Goal: Navigation & Orientation: Find specific page/section

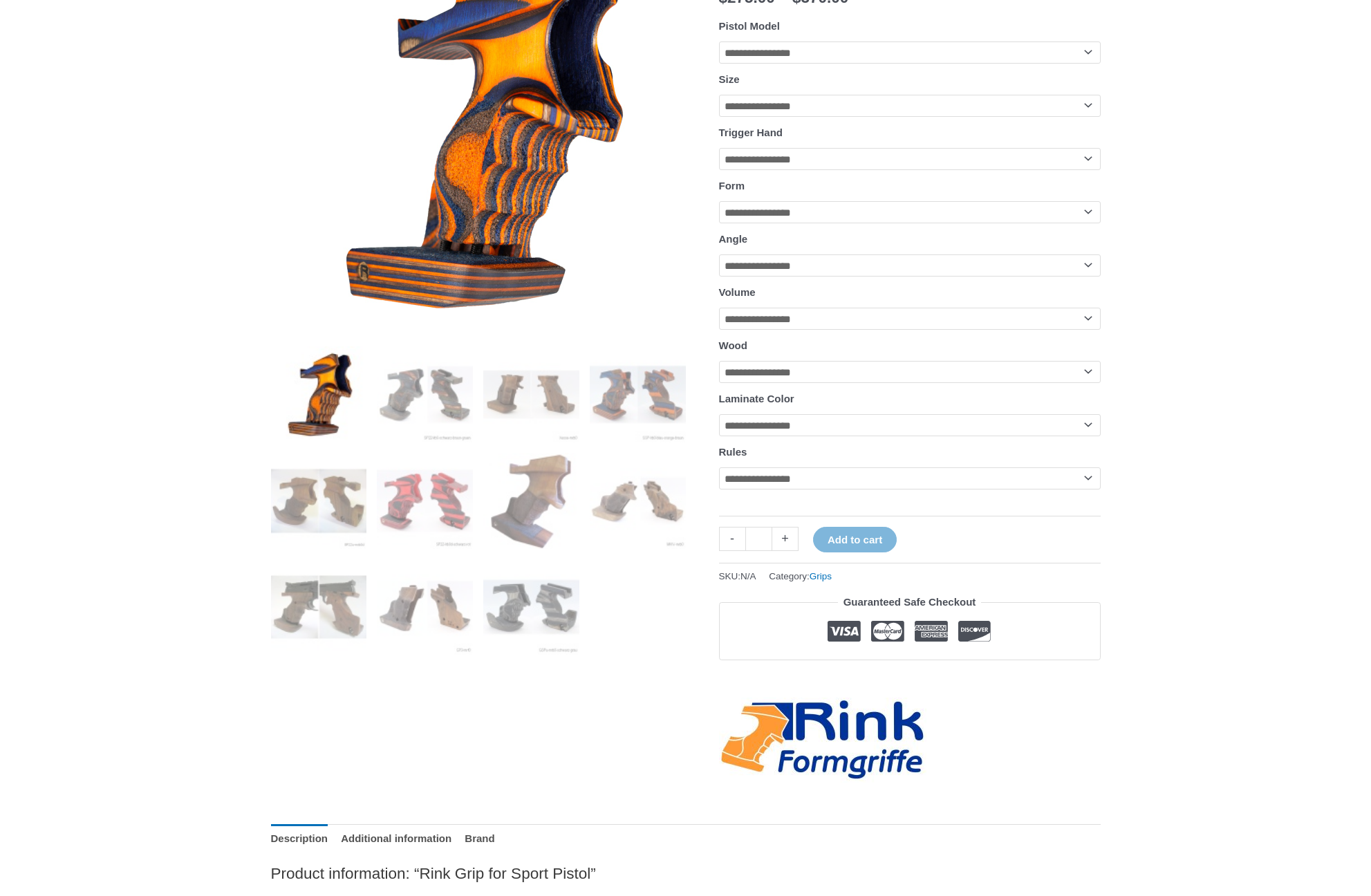
scroll to position [306, 0]
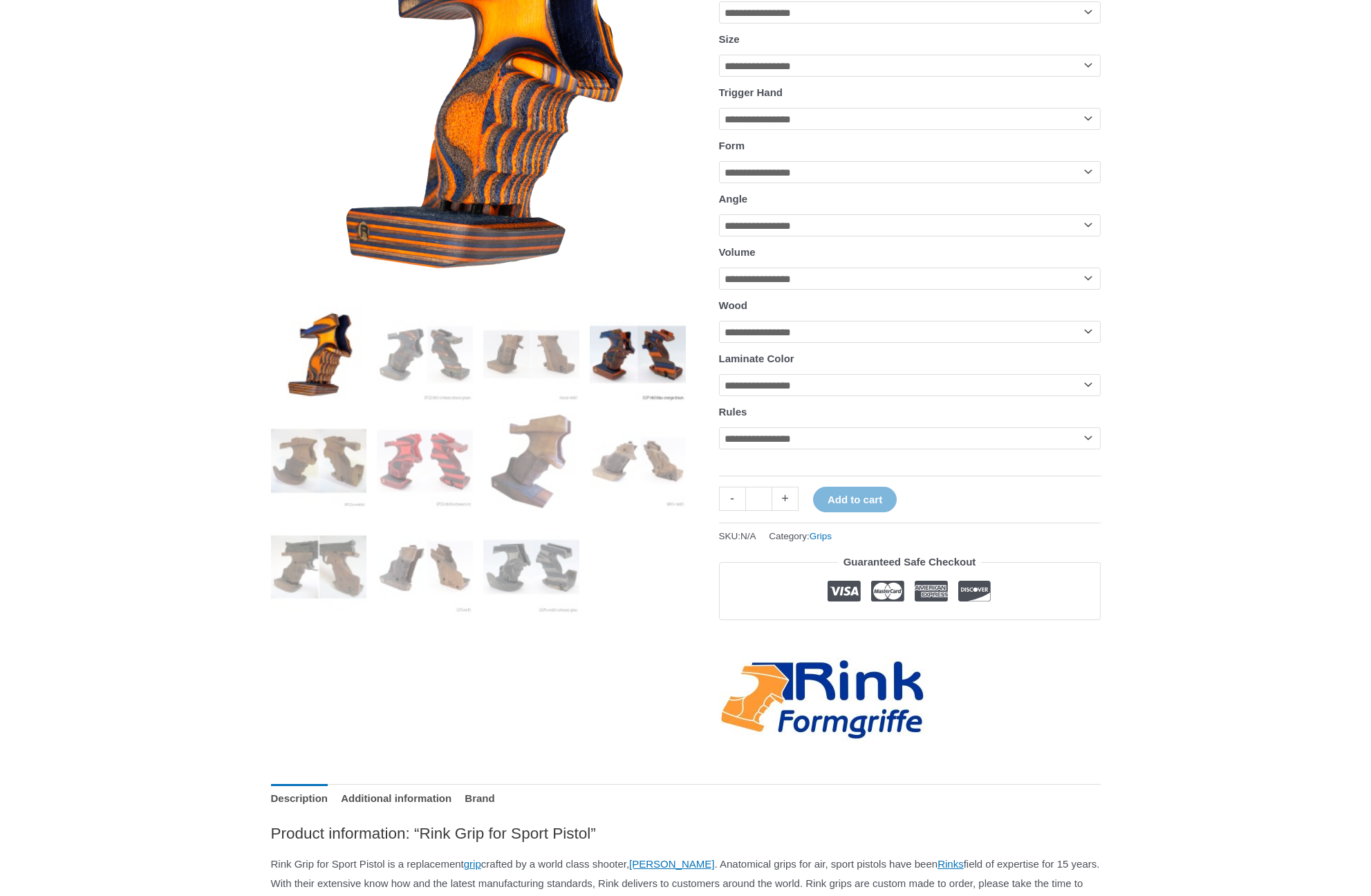
click at [640, 357] on img at bounding box center [638, 355] width 96 height 96
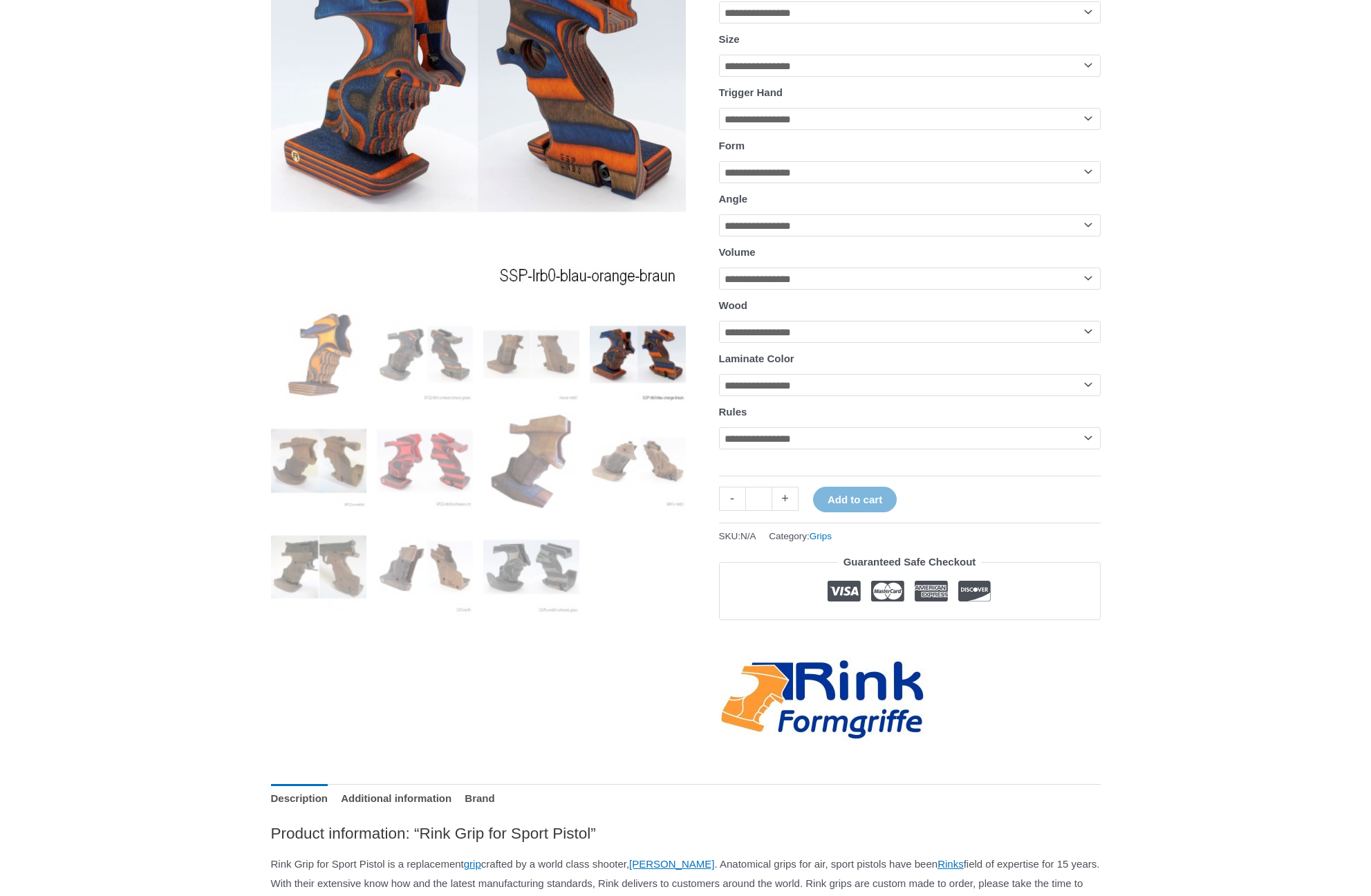
scroll to position [179, 0]
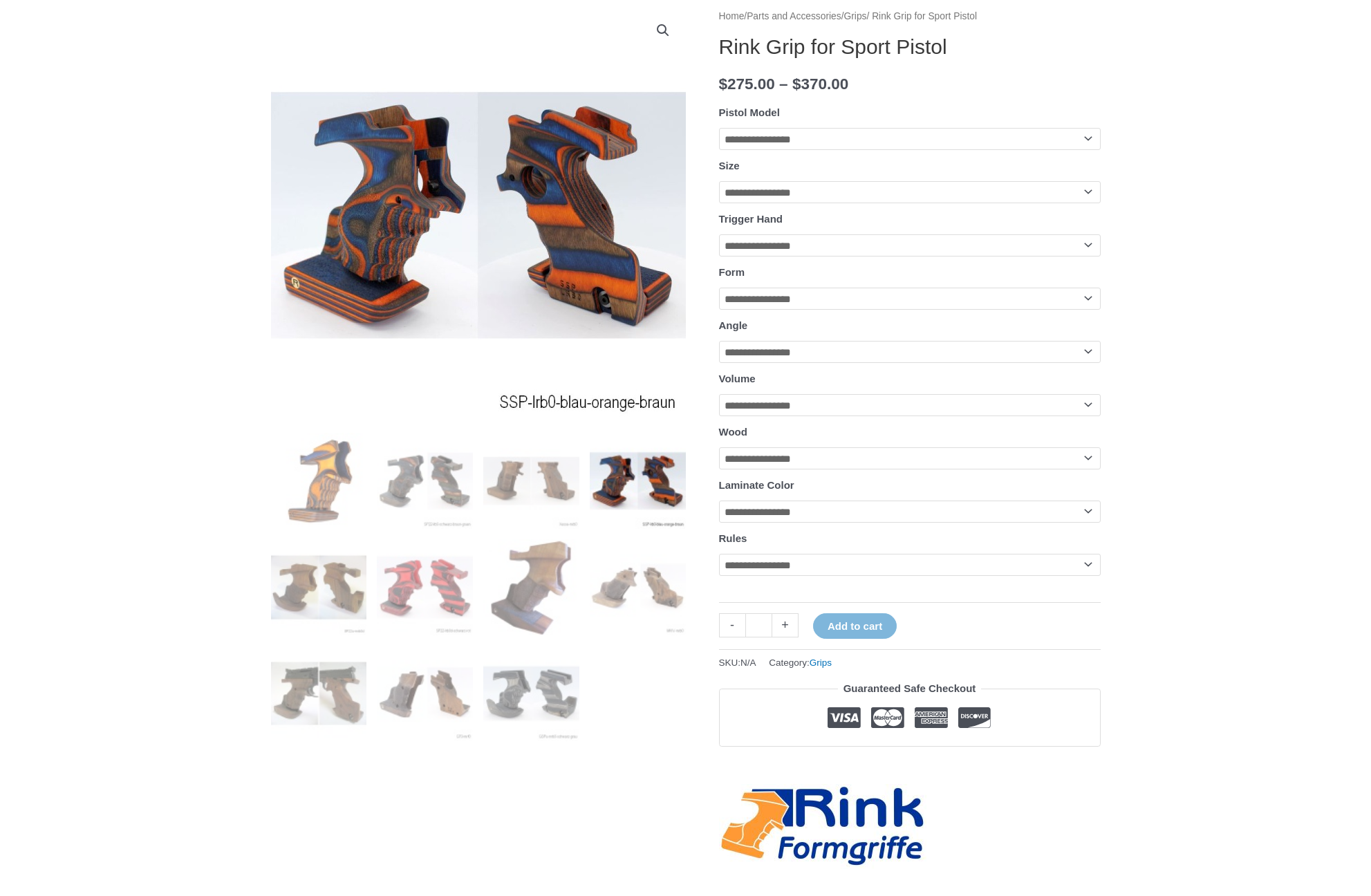
select select "**********"
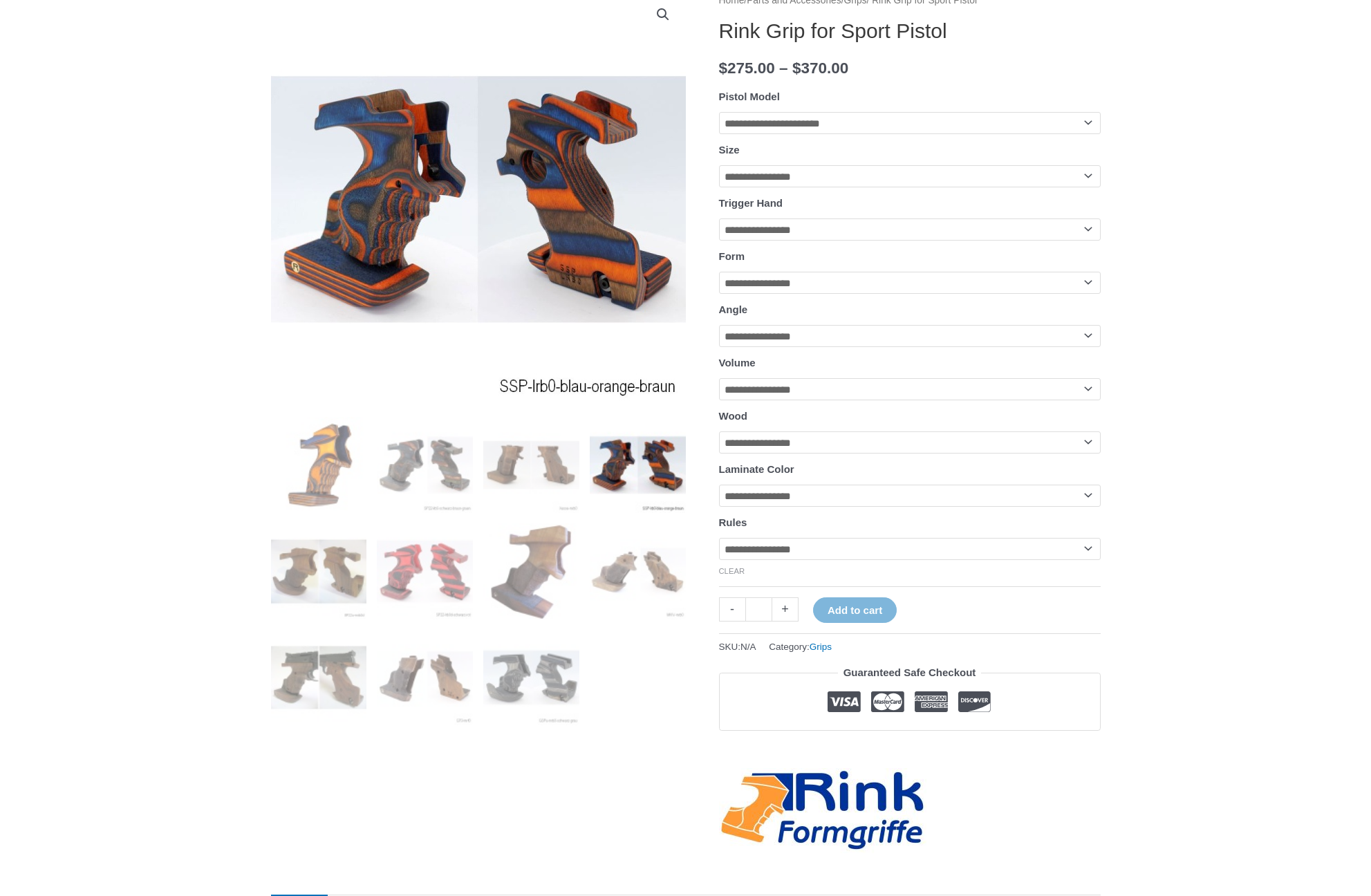
scroll to position [0, 0]
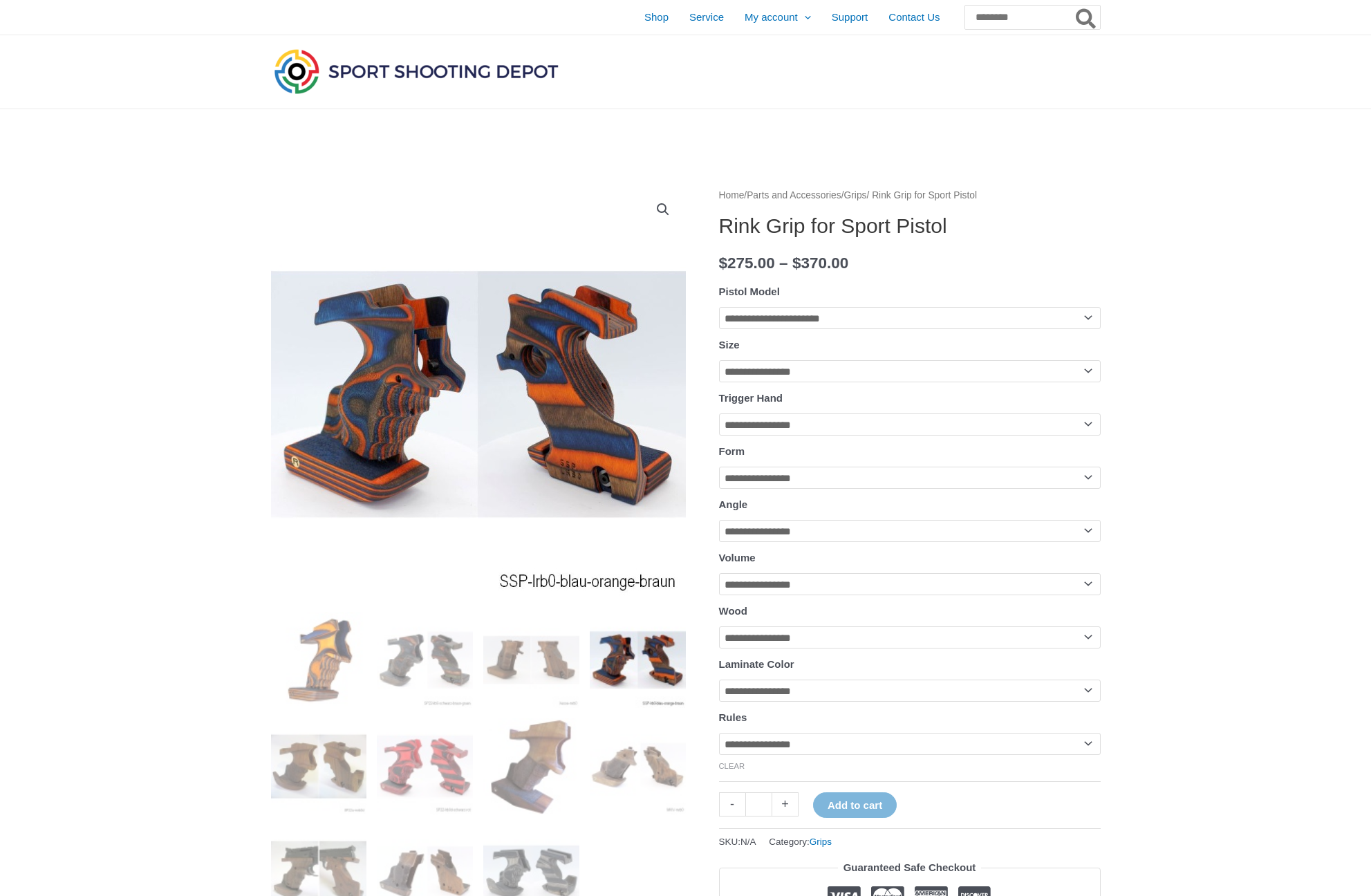
click at [478, 72] on img at bounding box center [416, 72] width 290 height 51
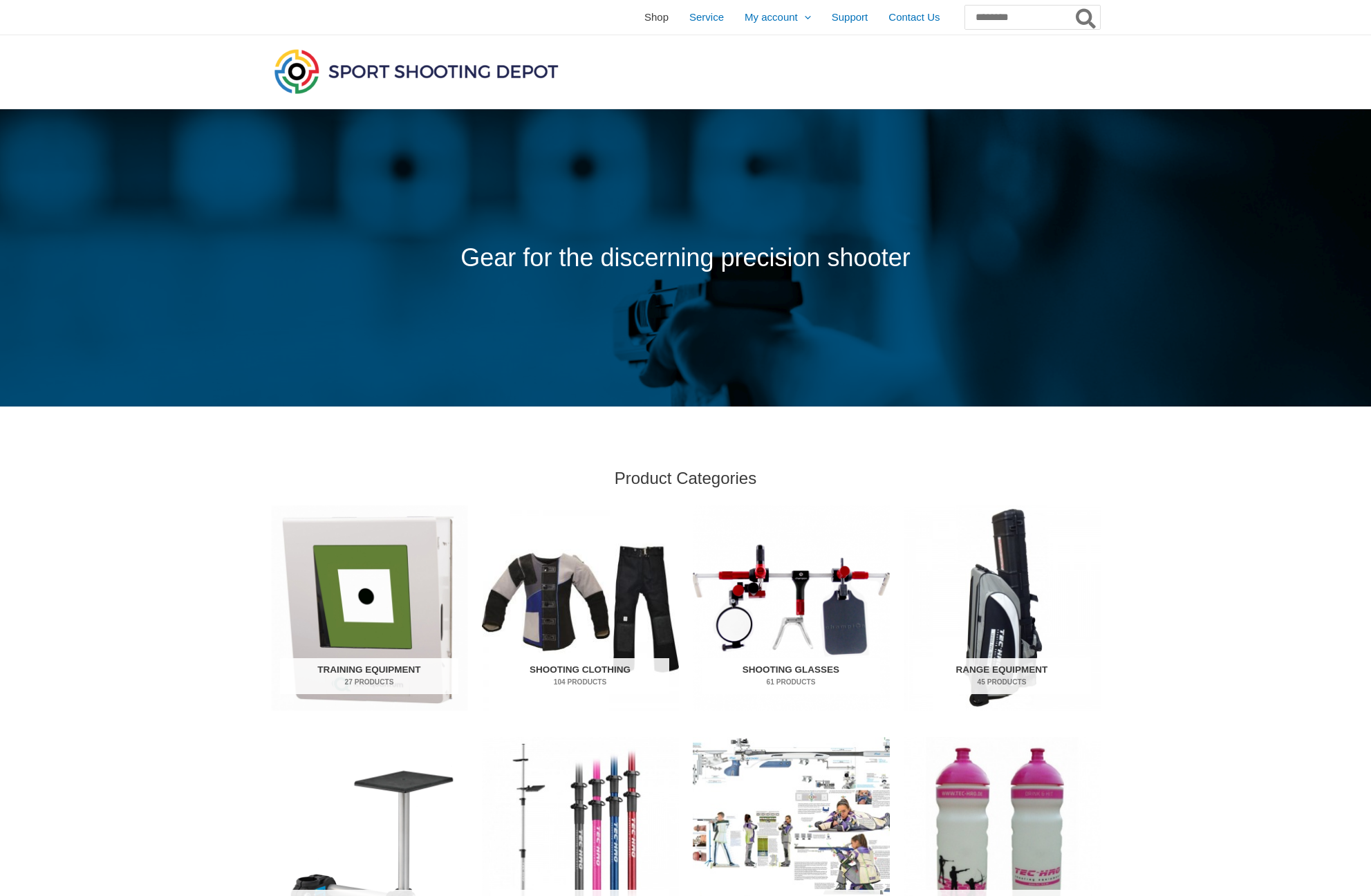
click at [644, 15] on span "Shop" at bounding box center [656, 17] width 24 height 34
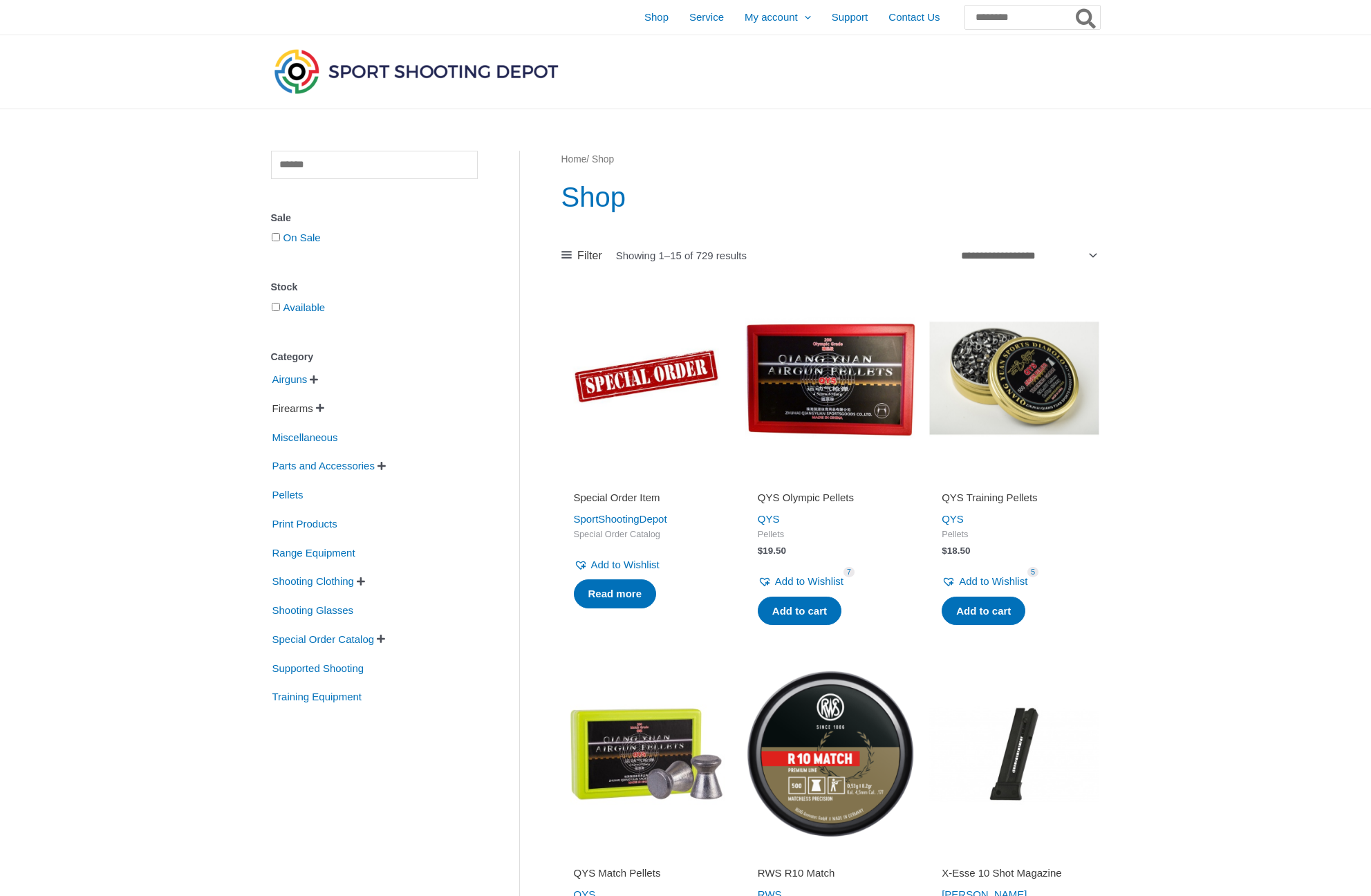
click at [301, 409] on span "Firearms" at bounding box center [293, 409] width 44 height 23
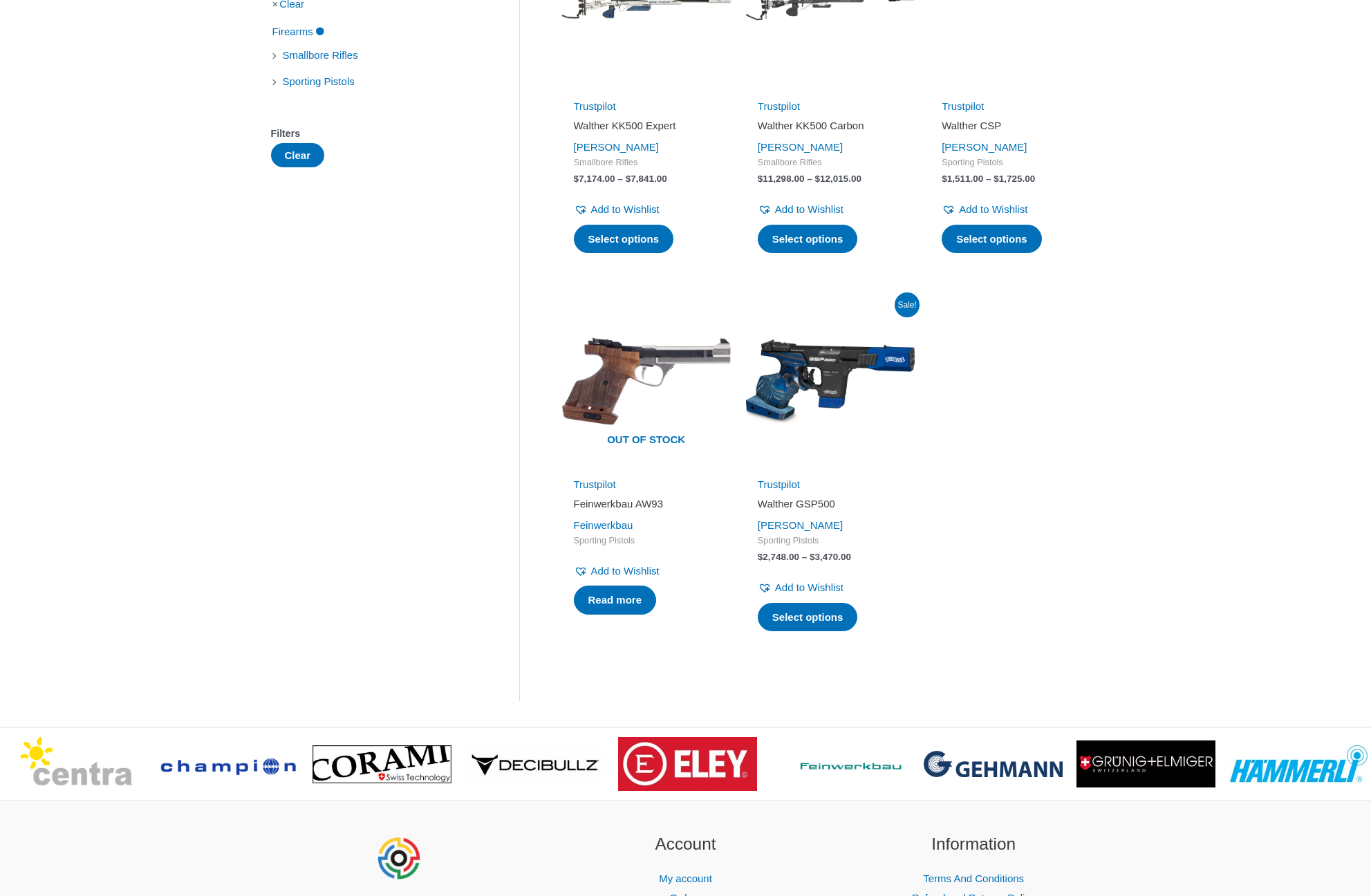
scroll to position [439, 0]
